Goal: Navigation & Orientation: Find specific page/section

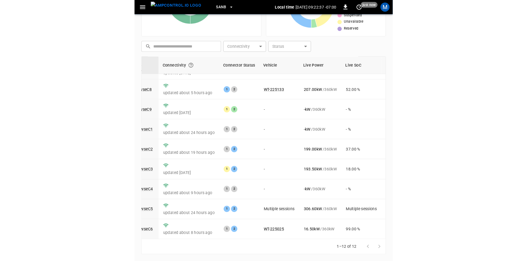
scroll to position [70, 0]
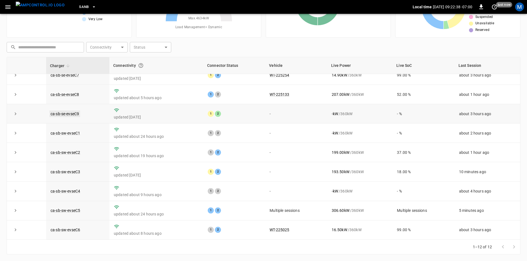
click at [76, 112] on link "ca-sb-se-evseC9" at bounding box center [64, 113] width 31 height 7
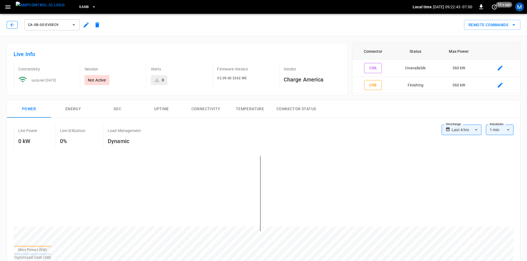
click at [10, 23] on button "button" at bounding box center [12, 25] width 11 height 8
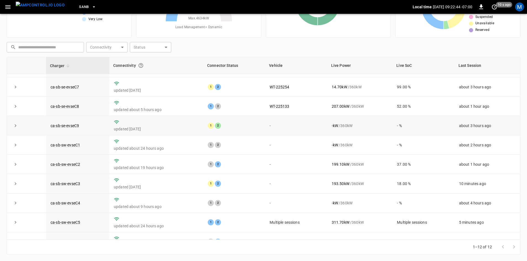
scroll to position [70, 0]
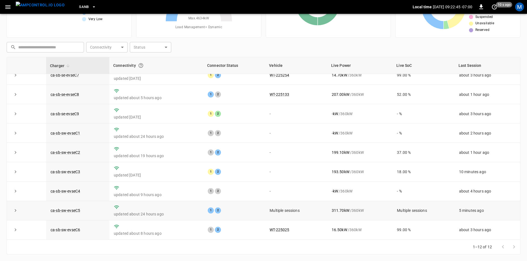
click at [14, 210] on icon "expand row" at bounding box center [16, 211] width 6 height 6
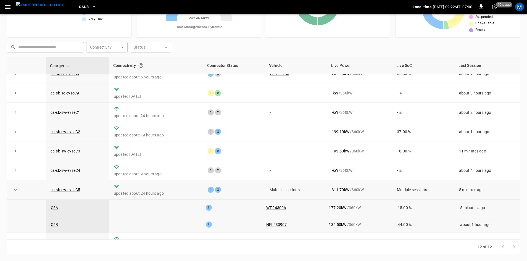
scroll to position [103, 0]
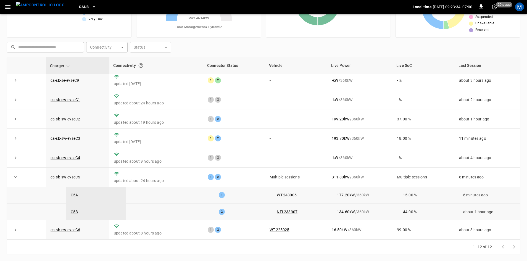
click at [12, 176] on button "expand row" at bounding box center [15, 177] width 8 height 8
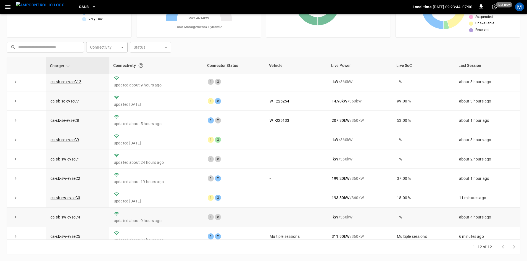
scroll to position [70, 0]
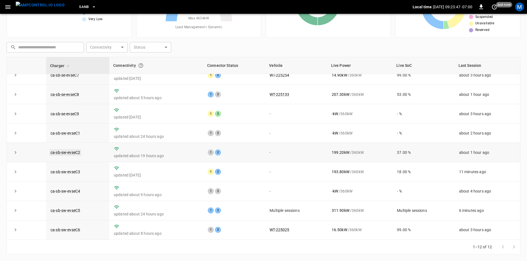
click at [70, 152] on link "ca-sb-sw-evseC2" at bounding box center [65, 152] width 32 height 7
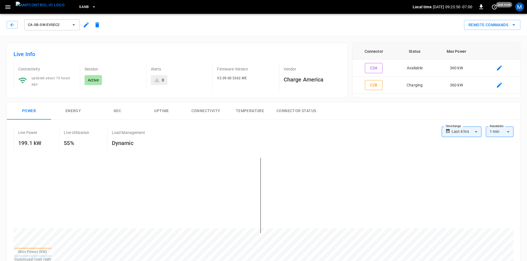
click at [15, 20] on div "ca-sb-sw-evseC2" at bounding box center [55, 24] width 96 height 13
click at [16, 24] on button "button" at bounding box center [12, 25] width 11 height 8
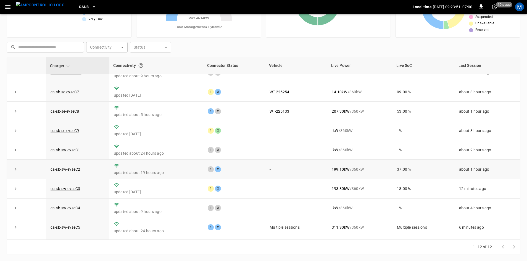
scroll to position [70, 0]
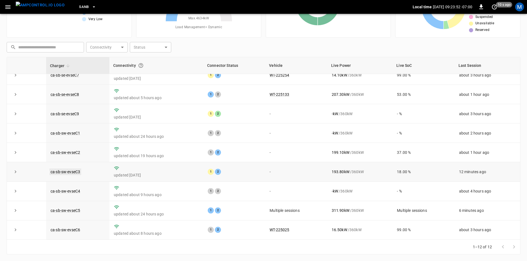
click at [70, 170] on link "ca-sb-sw-evseC3" at bounding box center [65, 171] width 32 height 7
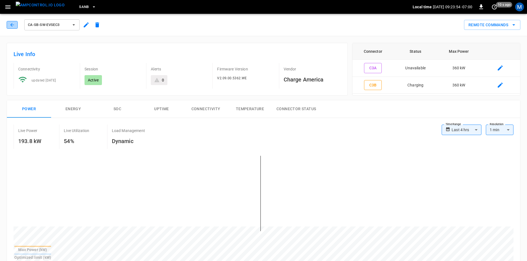
click at [11, 24] on icon "button" at bounding box center [12, 25] width 6 height 6
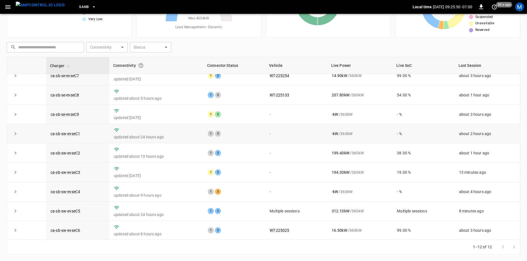
scroll to position [70, 0]
click at [15, 213] on button "expand row" at bounding box center [15, 210] width 8 height 8
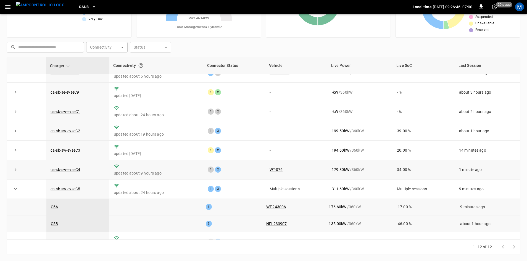
scroll to position [76, 0]
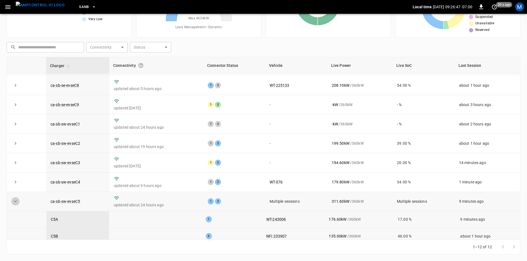
click at [19, 203] on button "expand row" at bounding box center [15, 201] width 8 height 8
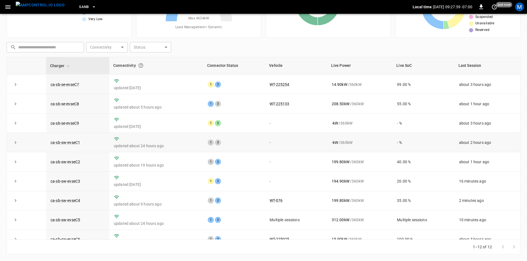
scroll to position [70, 0]
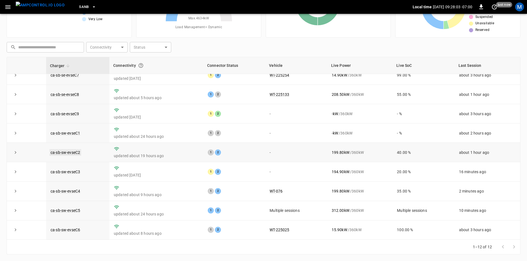
click at [63, 152] on link "ca-sb-sw-evseC2" at bounding box center [65, 152] width 32 height 7
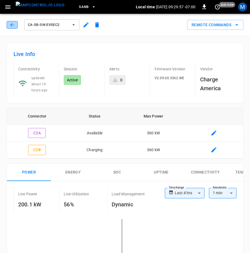
click at [11, 22] on button "button" at bounding box center [12, 25] width 11 height 8
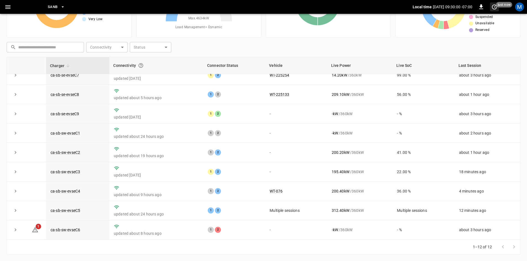
scroll to position [70, 0]
click at [71, 228] on link "ca-sb-sw-evseC6" at bounding box center [65, 229] width 32 height 7
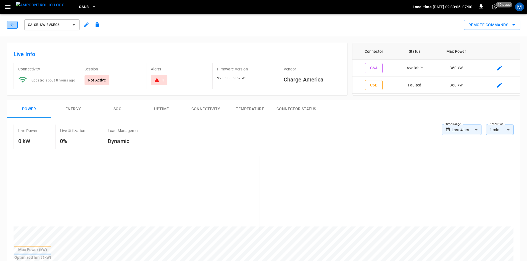
click at [11, 26] on icon "button" at bounding box center [12, 25] width 6 height 6
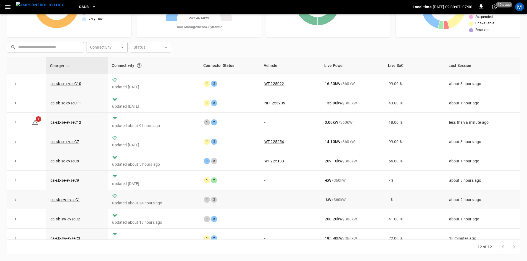
scroll to position [70, 0]
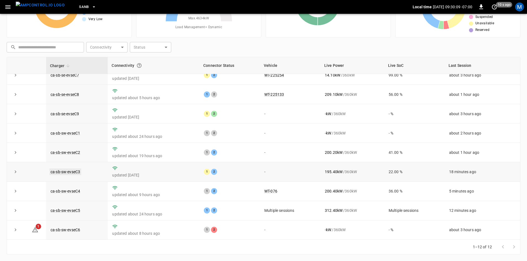
click at [73, 169] on link "ca-sb-sw-evseC3" at bounding box center [65, 171] width 32 height 7
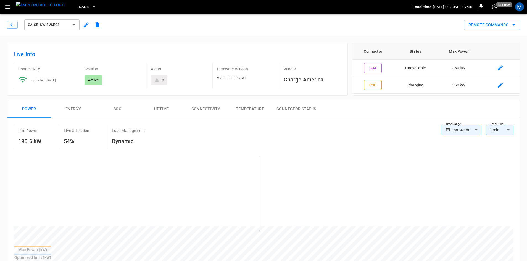
click at [13, 18] on div "ca-sb-sw-evseC3" at bounding box center [53, 23] width 98 height 15
click at [12, 21] on button "button" at bounding box center [12, 25] width 11 height 8
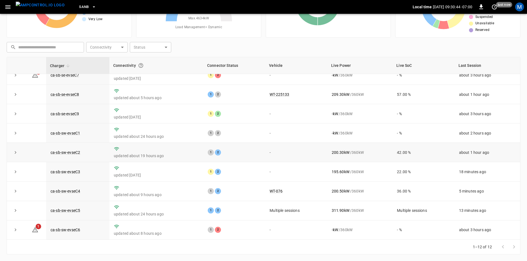
scroll to position [70, 0]
click at [66, 226] on link "ca-sb-sw-evseC6" at bounding box center [65, 229] width 32 height 7
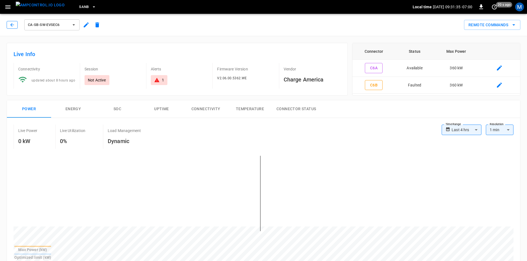
click at [14, 27] on icon "button" at bounding box center [12, 25] width 6 height 6
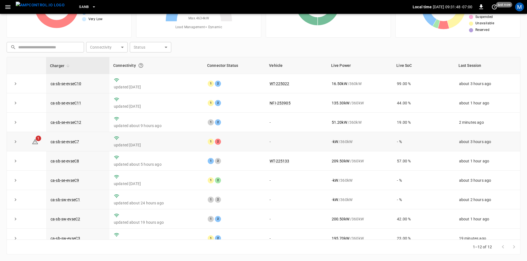
click at [68, 140] on td "ca-sb-se-evseC7" at bounding box center [77, 141] width 63 height 19
click at [73, 140] on link "ca-sb-se-evseC7" at bounding box center [64, 141] width 31 height 7
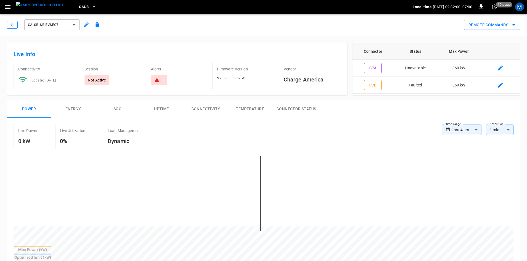
click at [13, 25] on icon "button" at bounding box center [12, 25] width 6 height 6
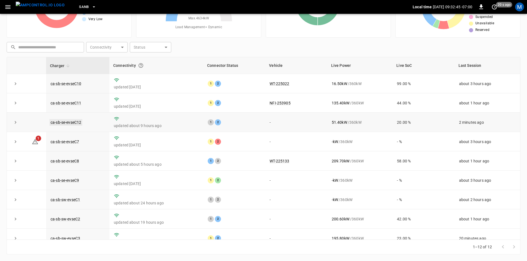
click at [76, 121] on link "ca-sb-se-evseC12" at bounding box center [65, 122] width 33 height 7
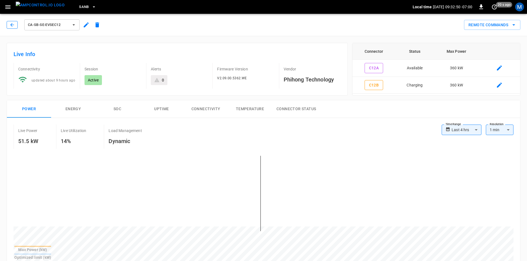
click at [8, 25] on button "button" at bounding box center [12, 25] width 11 height 8
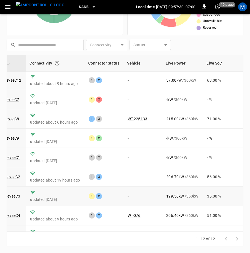
scroll to position [0, 60]
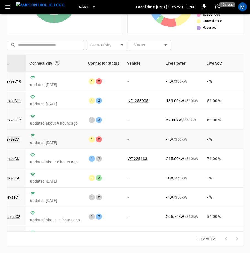
click at [17, 140] on link "ca-sb-se-evseC7" at bounding box center [5, 139] width 31 height 7
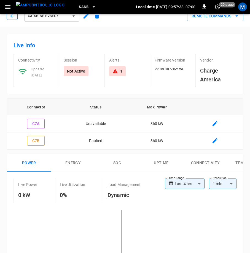
click at [14, 16] on icon "button" at bounding box center [12, 16] width 6 height 6
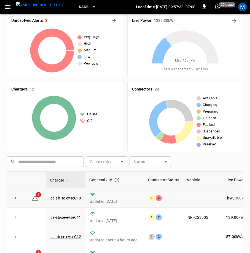
scroll to position [126, 0]
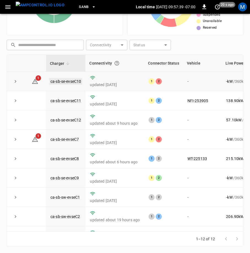
click at [56, 81] on link "ca-sb-se-evseC10" at bounding box center [65, 81] width 33 height 7
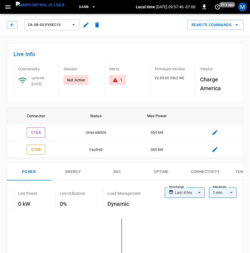
click at [15, 29] on div "ca-sb-se-evseC10" at bounding box center [55, 24] width 96 height 13
click at [14, 27] on icon "button" at bounding box center [12, 25] width 6 height 6
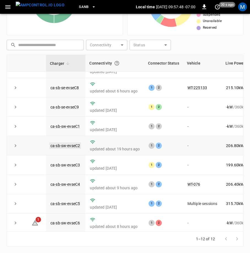
scroll to position [79, 0]
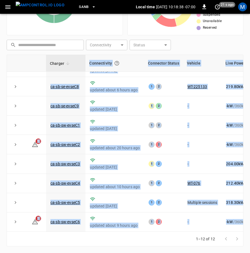
drag, startPoint x: 139, startPoint y: 232, endPoint x: 147, endPoint y: 231, distance: 8.3
click at [147, 231] on div "Charger Connectivity Connector Status Vehicle Live Power Live SoC Last Session …" at bounding box center [125, 151] width 237 height 192
click at [138, 193] on td "updated [DATE]" at bounding box center [115, 202] width 59 height 19
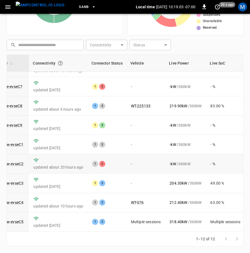
scroll to position [0, 57]
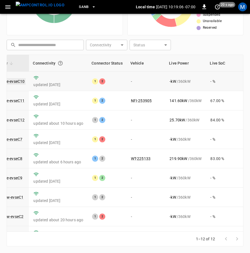
click at [22, 81] on link "ca-sb-se-evseC10" at bounding box center [9, 81] width 33 height 7
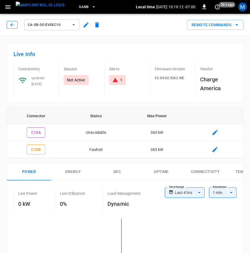
click at [12, 24] on icon "button" at bounding box center [12, 25] width 4 height 4
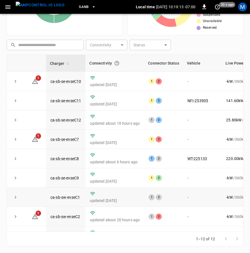
scroll to position [79, 0]
